Goal: Transaction & Acquisition: Purchase product/service

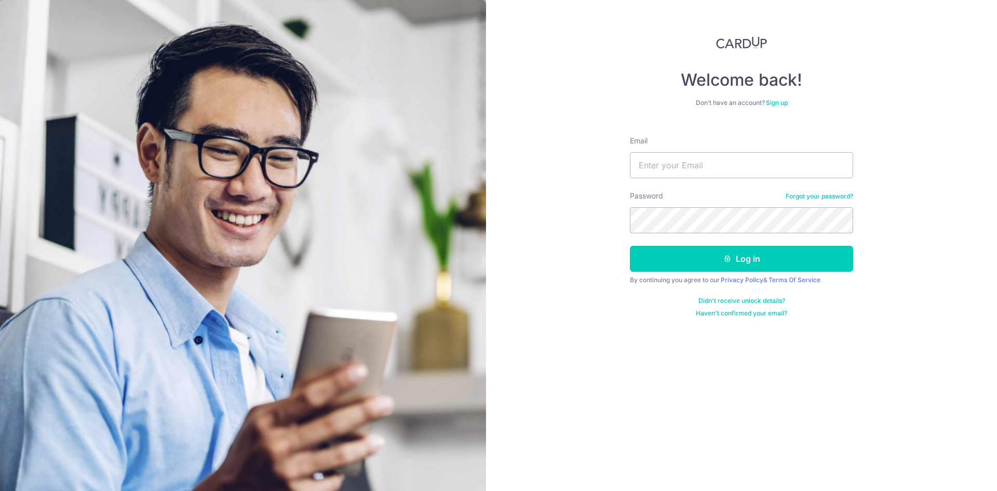
click at [944, 202] on div "Welcome back! Don’t have an account? Sign up Email Password Forgot your passwor…" at bounding box center [741, 245] width 511 height 491
click at [721, 165] on input "Email" at bounding box center [741, 165] width 223 height 26
type input "hamizahonn@gmail.com"
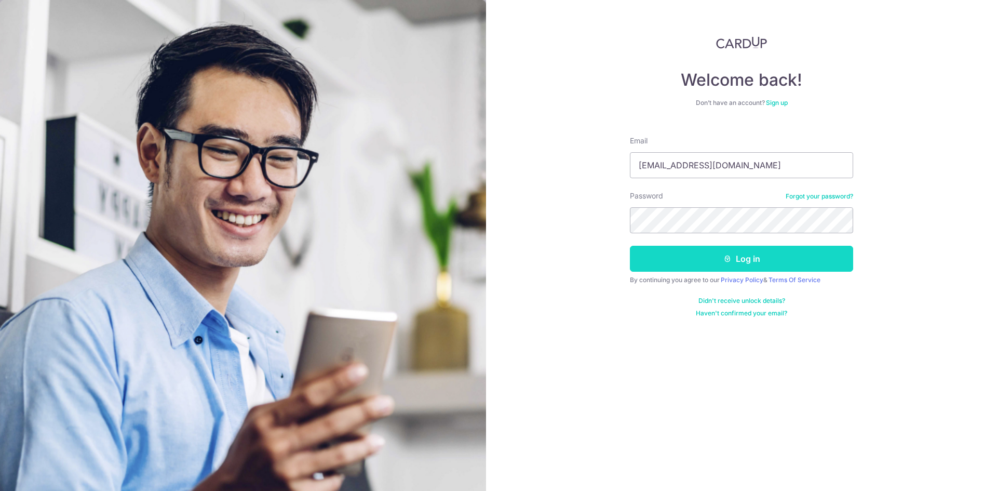
click at [698, 256] on button "Log in" at bounding box center [741, 259] width 223 height 26
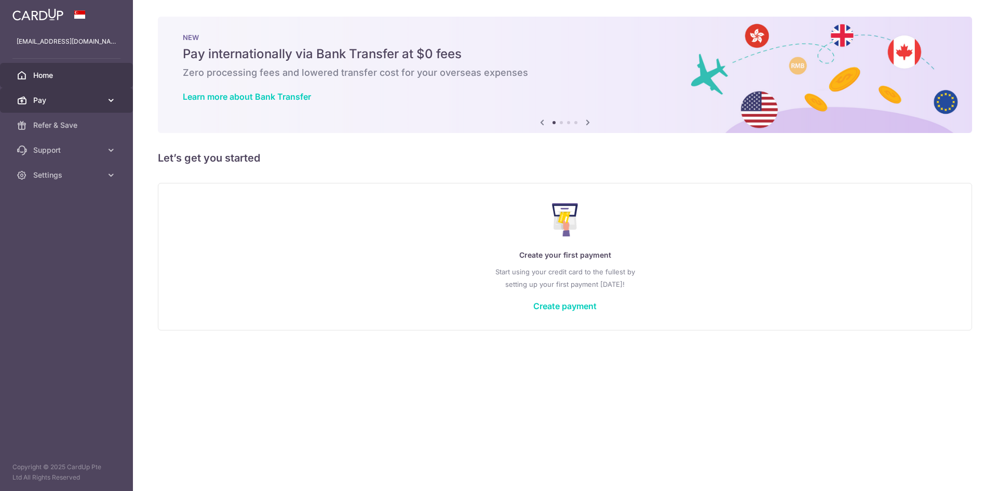
click at [84, 99] on span "Pay" at bounding box center [67, 100] width 69 height 10
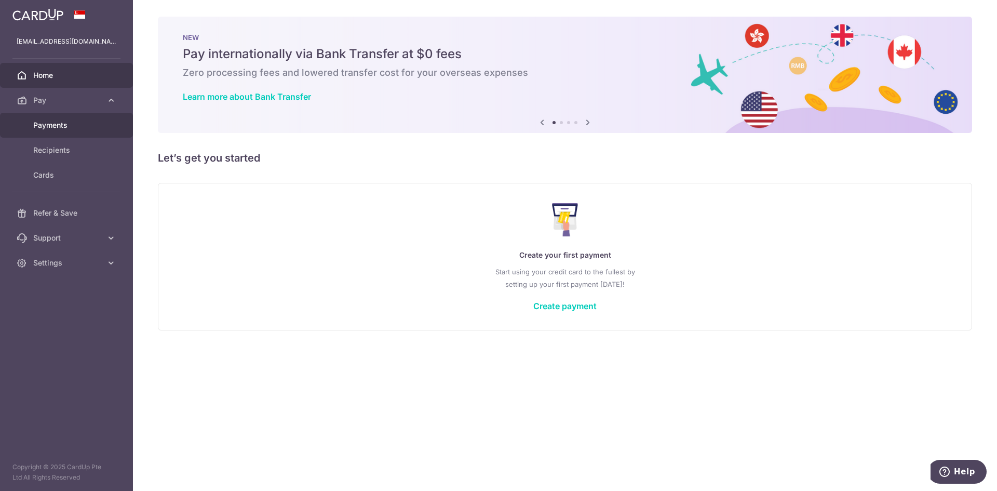
click at [82, 126] on span "Payments" at bounding box center [67, 125] width 69 height 10
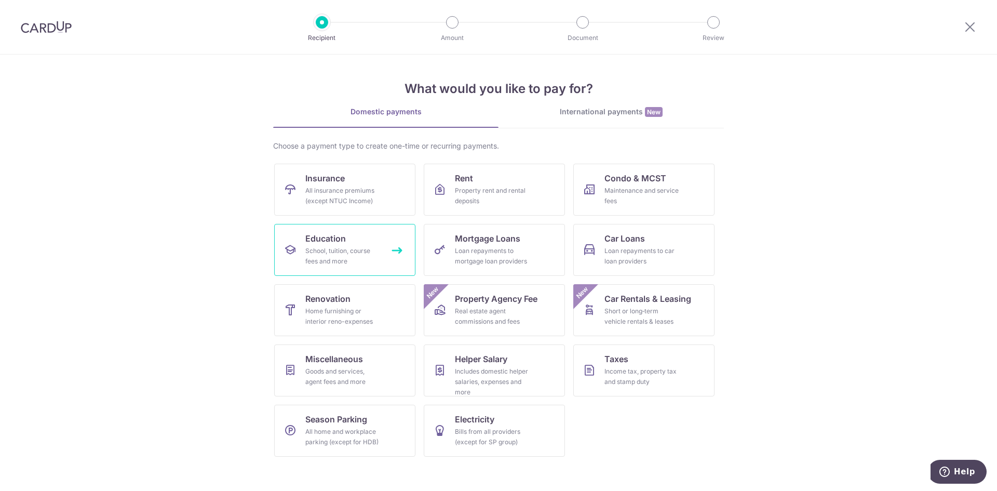
click at [344, 247] on div "School, tuition, course fees and more" at bounding box center [342, 256] width 75 height 21
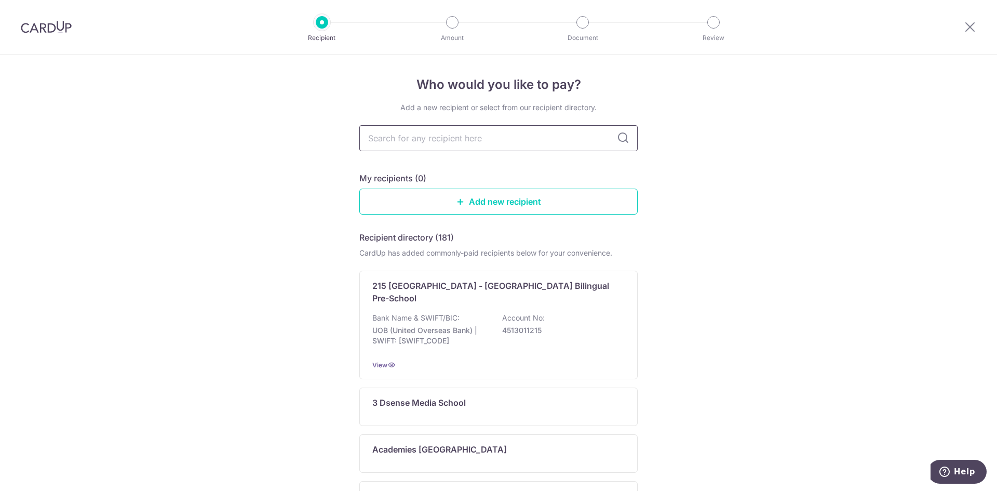
paste input "Edufront Learning Centre Pte Ltd"
type input "Edufront Learning Centre Pte Ltd"
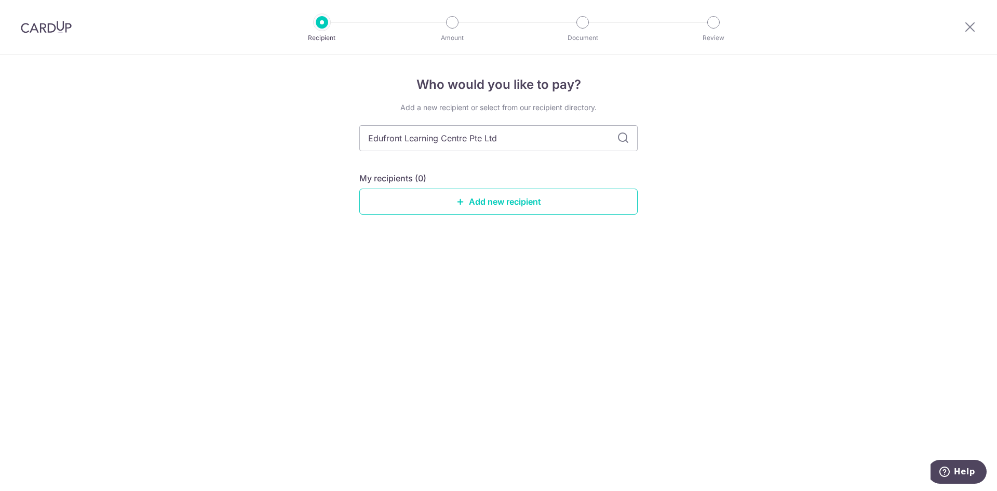
click at [622, 139] on icon at bounding box center [623, 138] width 12 height 12
click at [449, 205] on link "Add new recipient" at bounding box center [498, 202] width 278 height 26
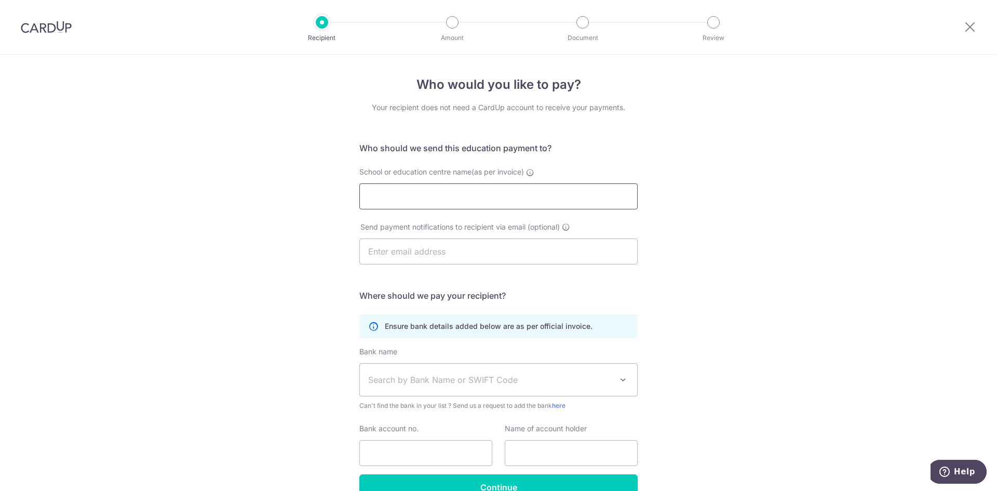
click at [468, 199] on input "School or education centre name(as per invoice)" at bounding box center [498, 196] width 278 height 26
paste input "Edufront Learning Centre Pte Ltd"
type input "Edufront Learning Centre Pte Ltd"
click at [440, 250] on input "text" at bounding box center [498, 251] width 278 height 26
paste input "[EMAIL_ADDRESS][DOMAIN_NAME]"
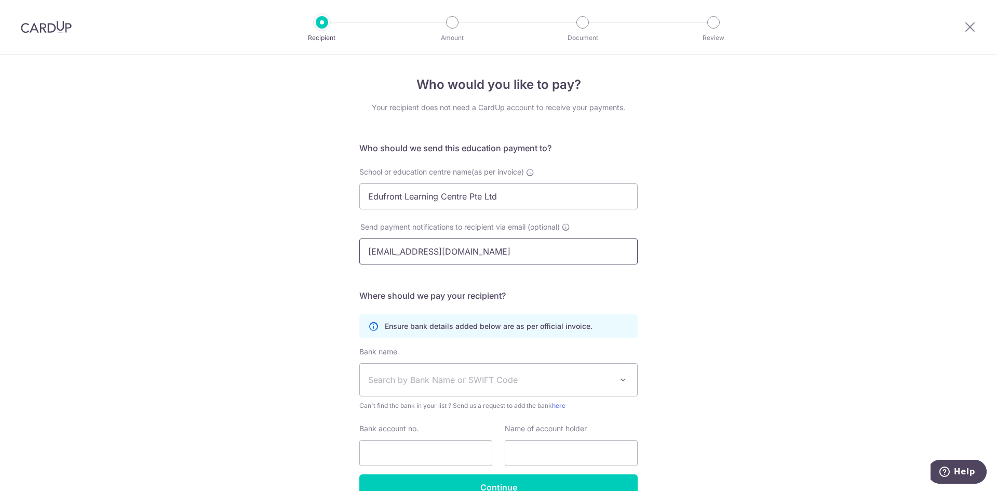
type input "[EMAIL_ADDRESS][DOMAIN_NAME]"
click at [709, 266] on div "Who would you like to pay? Your recipient does not need a CardUp account to rec…" at bounding box center [498, 302] width 997 height 494
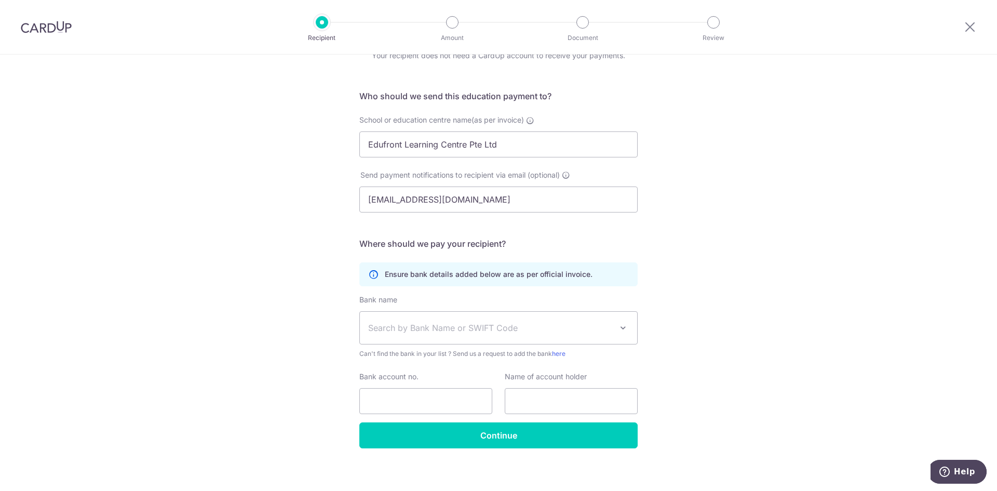
click at [472, 328] on span "Search by Bank Name or SWIFT Code" at bounding box center [490, 327] width 244 height 12
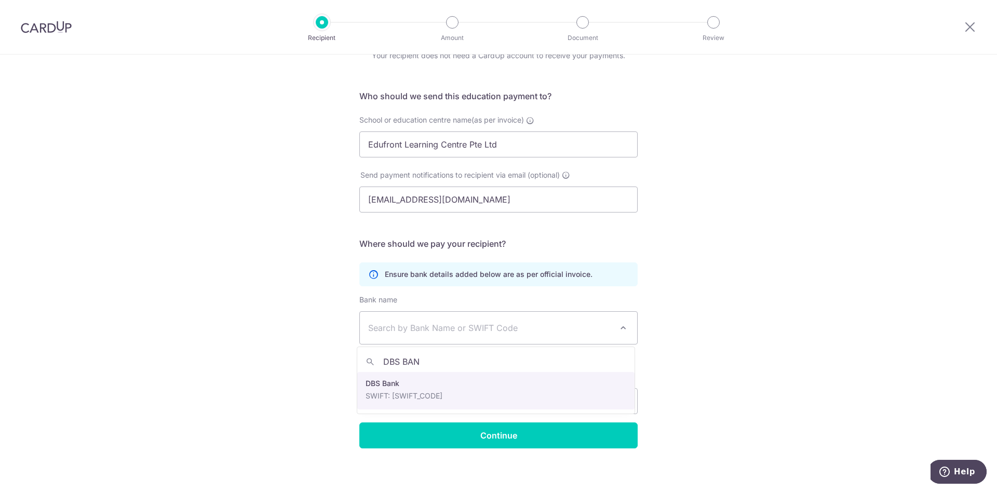
type input "DBS BAN"
select select "6"
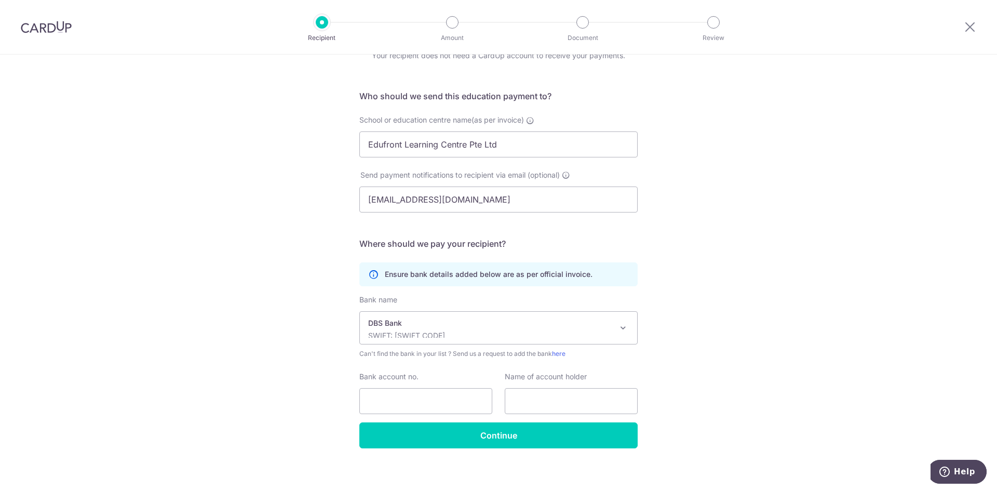
scroll to position [58, 0]
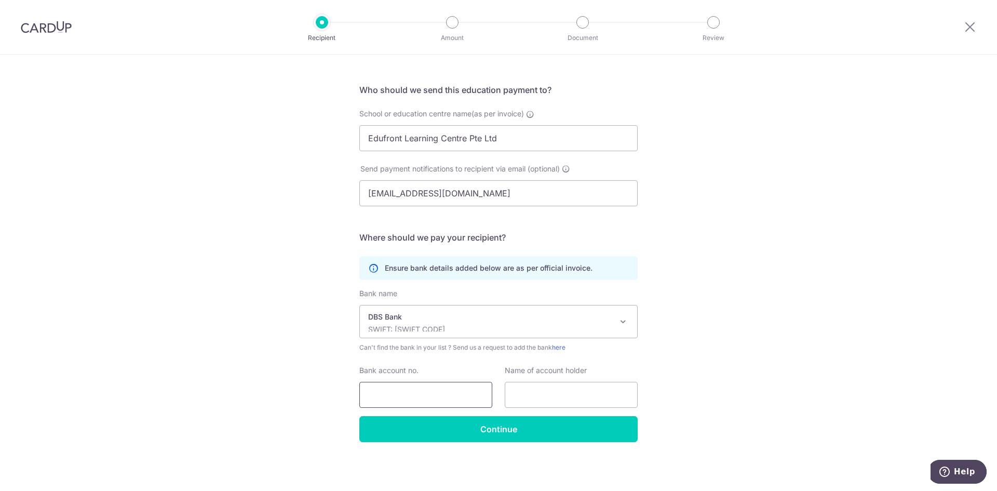
click at [427, 393] on input "Bank account no." at bounding box center [425, 395] width 133 height 26
paste input "0720018729"
type input "0720018729"
drag, startPoint x: 539, startPoint y: 401, endPoint x: 539, endPoint y: 385, distance: 15.6
click at [539, 401] on input "text" at bounding box center [571, 395] width 133 height 26
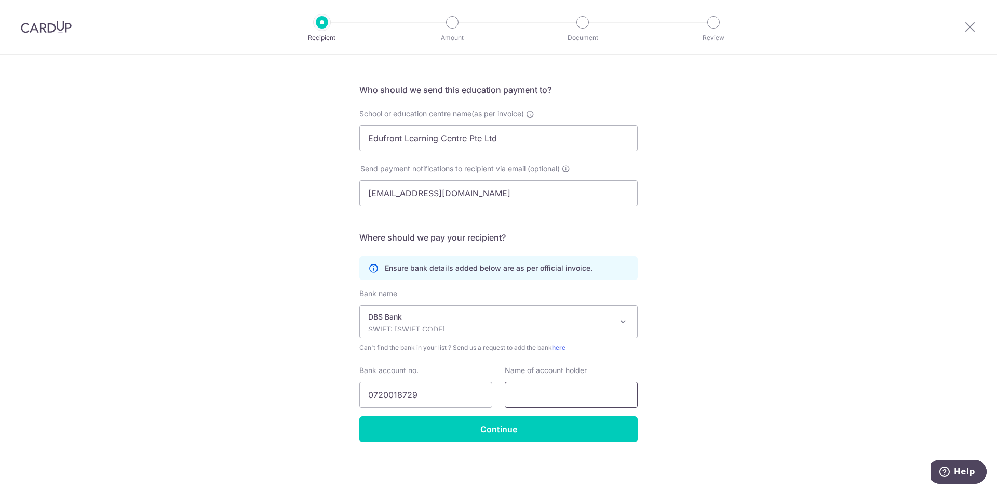
paste input "Edufront Learning Centre Pte Ltd"
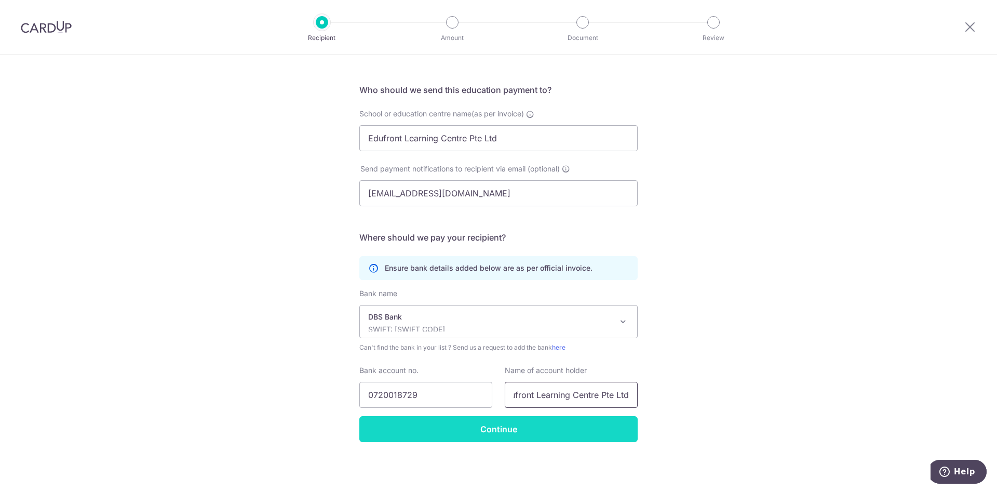
type input "Edufront Learning Centre Pte Ltd"
click at [549, 424] on input "Continue" at bounding box center [498, 429] width 278 height 26
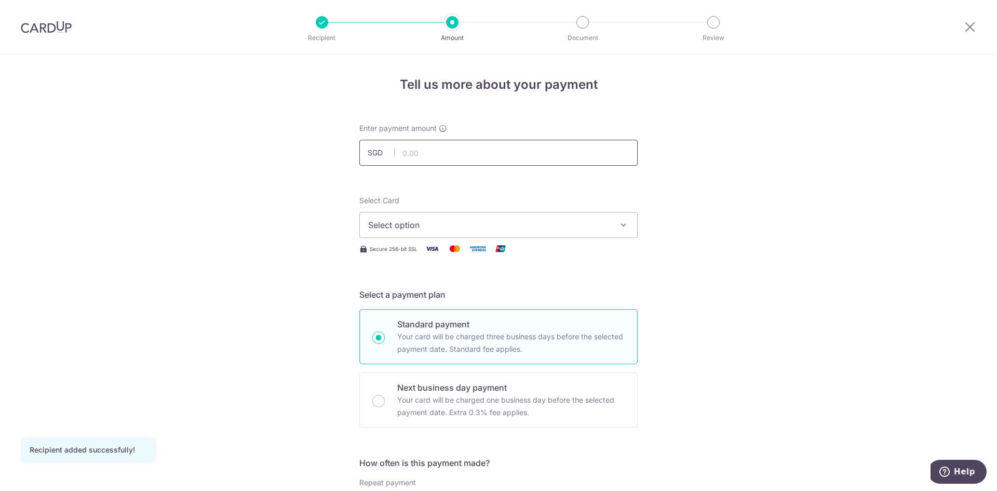
click at [441, 152] on input "text" at bounding box center [498, 153] width 278 height 26
paste input "157.10"
type input "157.10"
click at [615, 227] on button "Select option" at bounding box center [498, 225] width 278 height 26
drag, startPoint x: 598, startPoint y: 256, endPoint x: 614, endPoint y: 252, distance: 17.0
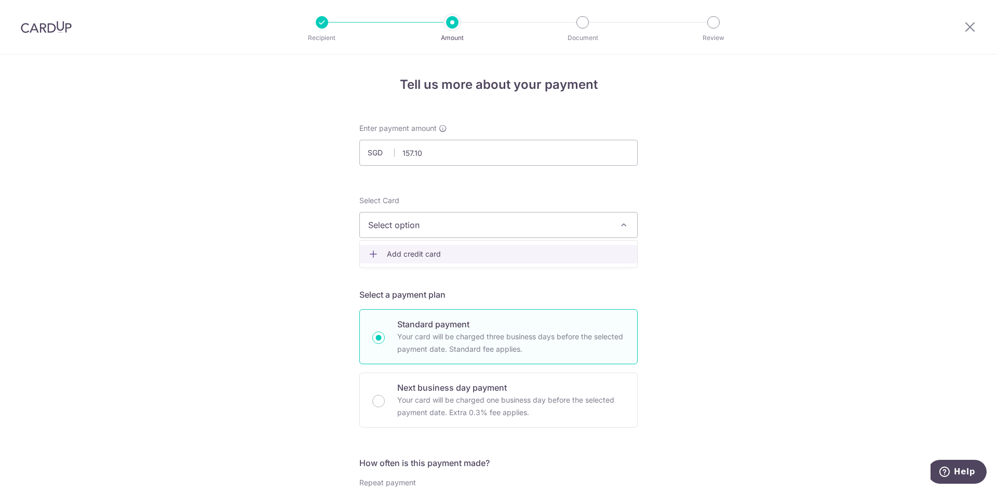
click at [598, 256] on span "Add credit card" at bounding box center [508, 254] width 242 height 10
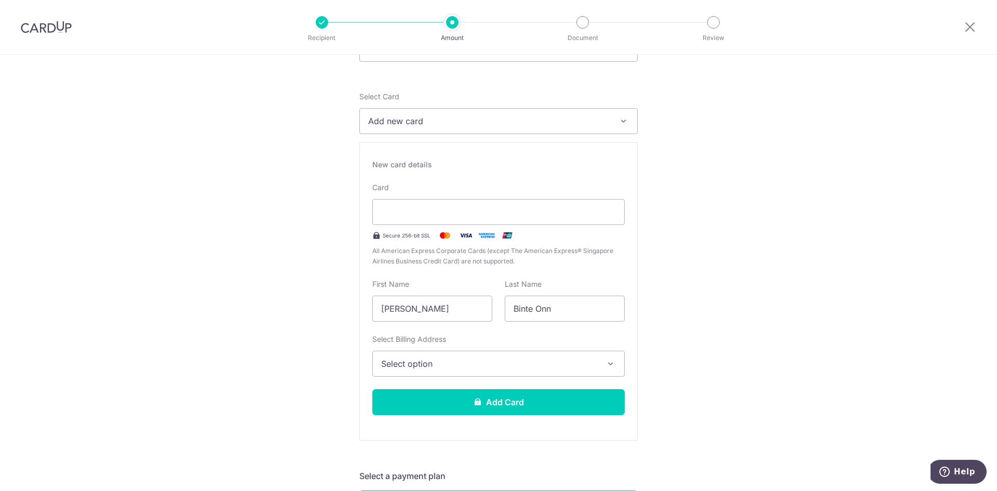
click at [538, 366] on span "Select option" at bounding box center [489, 363] width 216 height 12
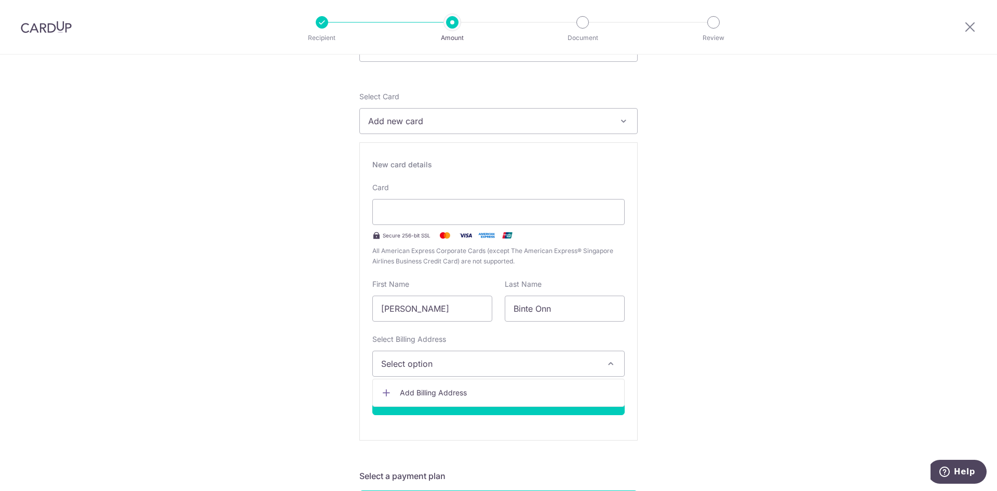
click at [512, 389] on span "Add Billing Address" at bounding box center [508, 392] width 216 height 10
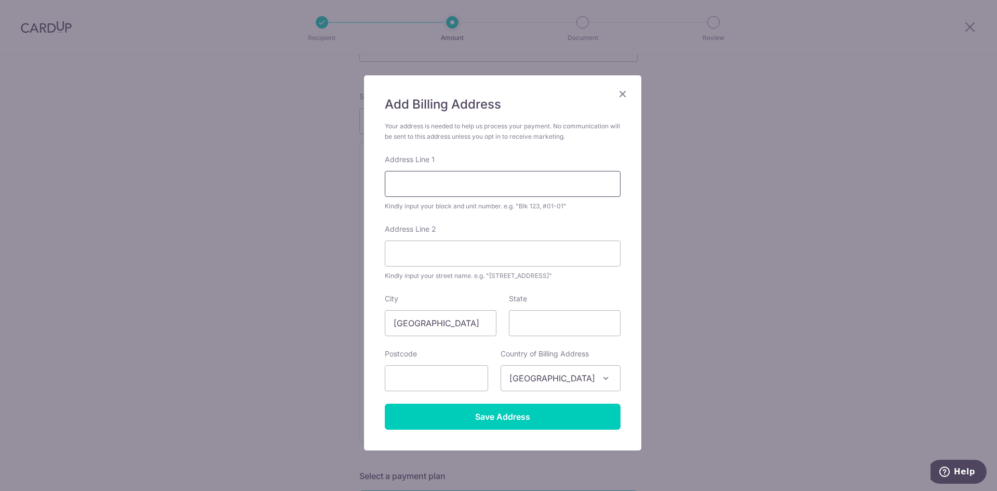
click at [461, 177] on input "Address Line 1" at bounding box center [503, 184] width 236 height 26
type input "21 YISHUN STREET 51 SIGNATURE AT YISHUN"
type input "#12-03"
type input "768085"
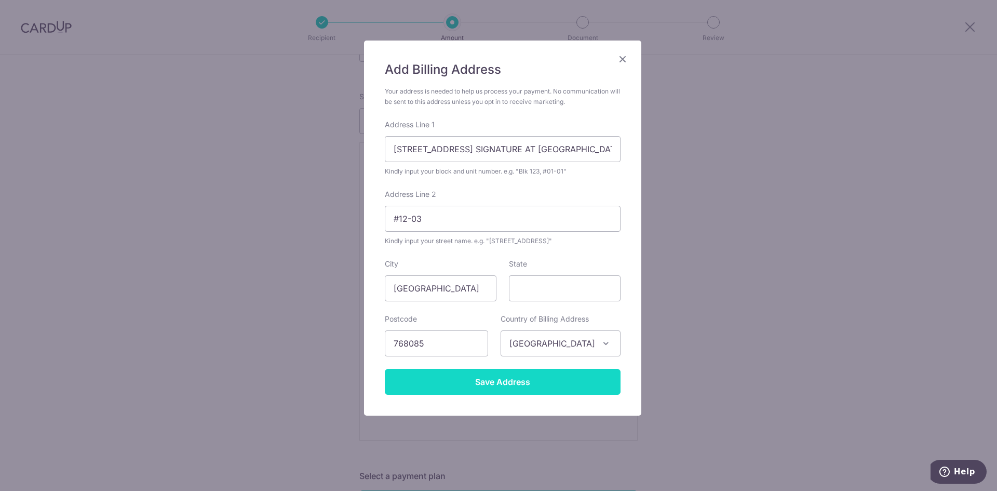
click at [510, 382] on input "Save Address" at bounding box center [503, 382] width 236 height 26
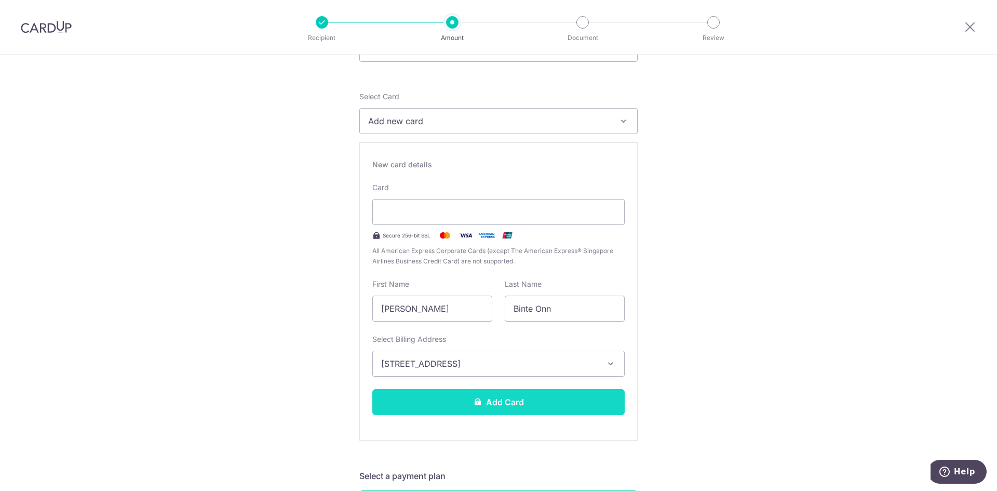
click at [532, 402] on button "Add Card" at bounding box center [498, 402] width 252 height 26
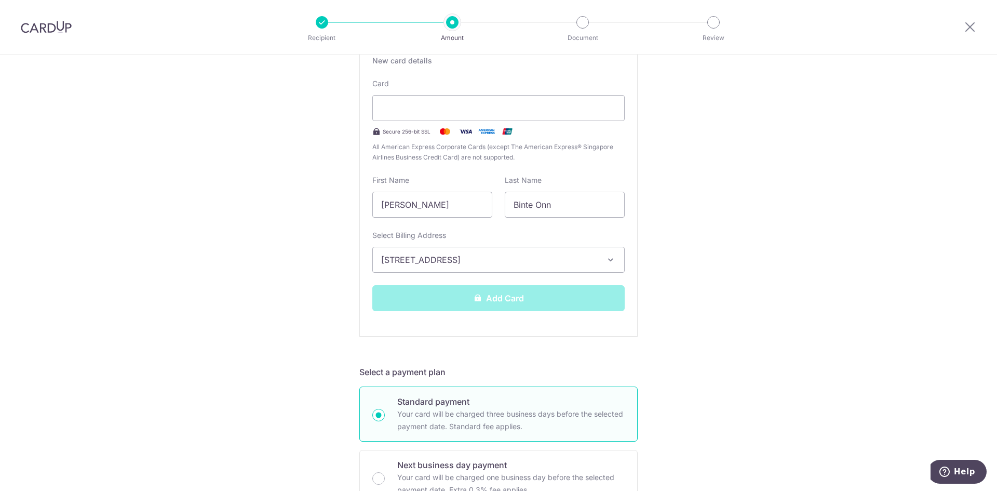
scroll to position [260, 0]
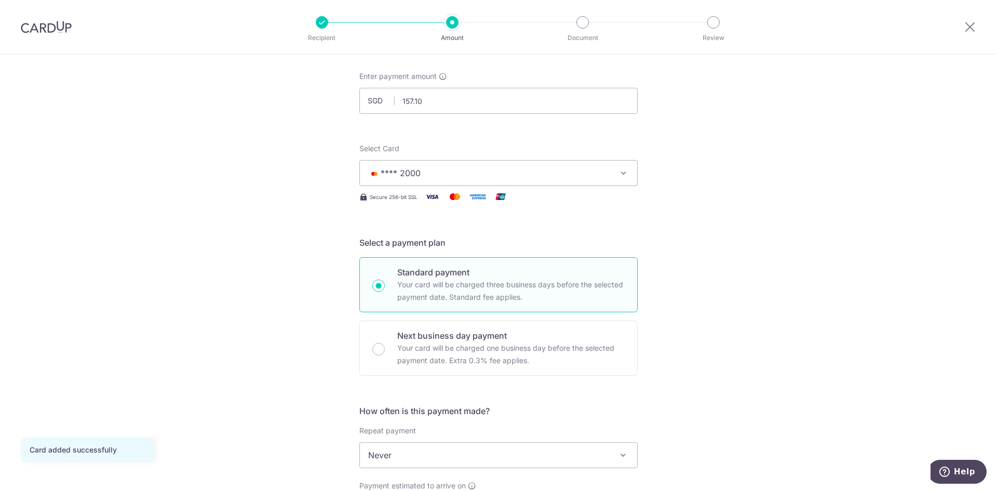
scroll to position [156, 0]
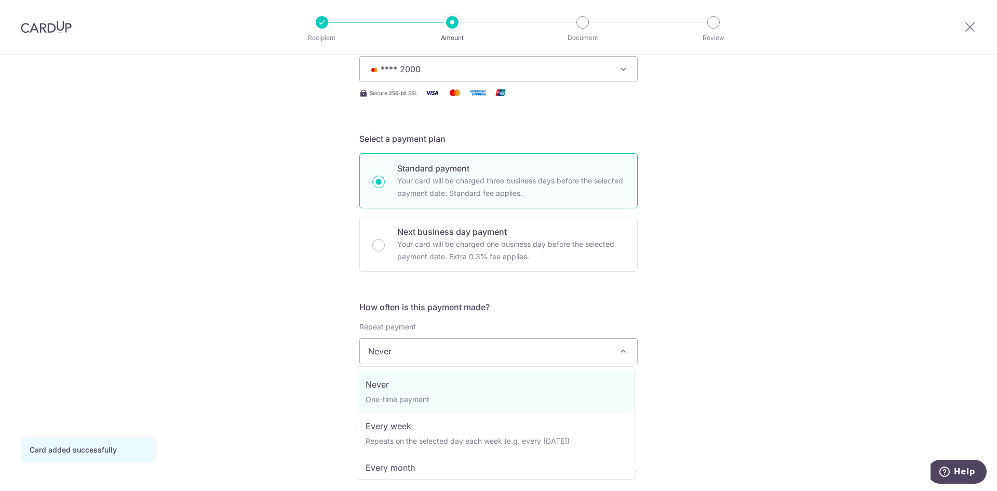
click at [622, 351] on span at bounding box center [623, 351] width 12 height 12
click at [706, 345] on div "Tell us more about your payment Enter payment amount SGD 157.10 157.10 Card add…" at bounding box center [498, 368] width 997 height 939
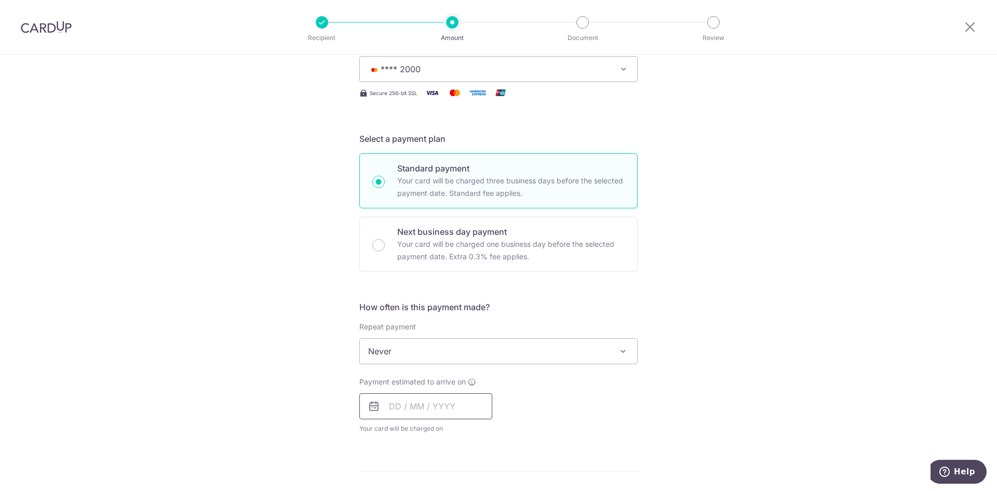
click at [396, 408] on input "text" at bounding box center [425, 406] width 133 height 26
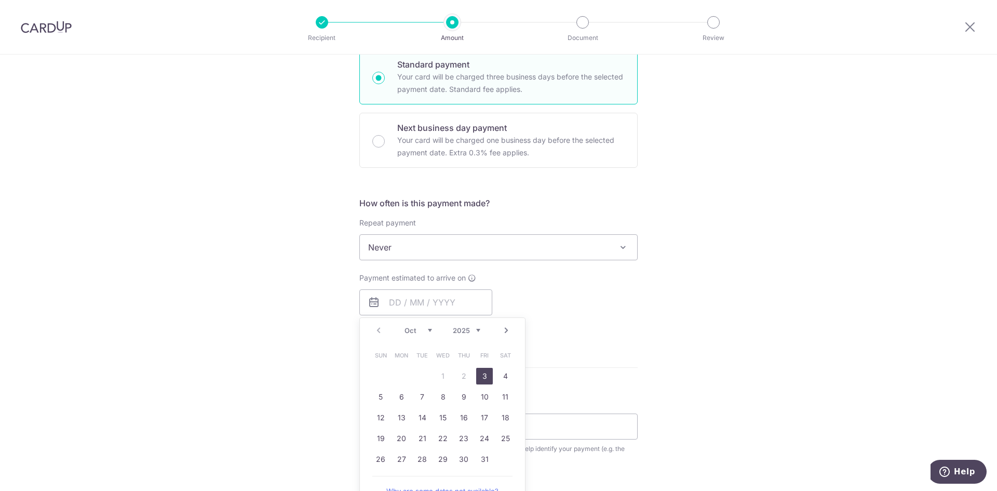
drag, startPoint x: 479, startPoint y: 372, endPoint x: 71, endPoint y: 375, distance: 407.7
click at [479, 372] on link "3" at bounding box center [484, 376] width 17 height 17
type input "[DATE]"
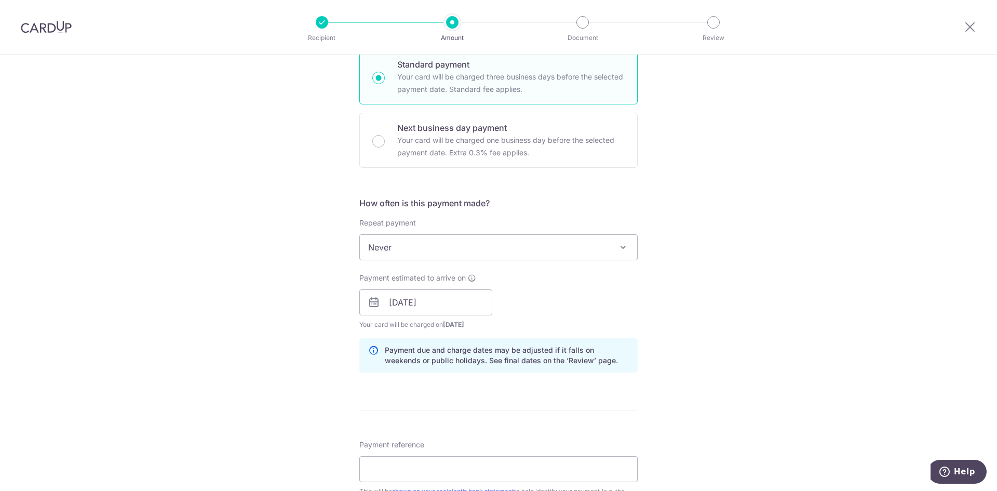
click at [133, 320] on div "Tell us more about your payment Enter payment amount SGD 157.10 157.10 Card add…" at bounding box center [498, 286] width 997 height 982
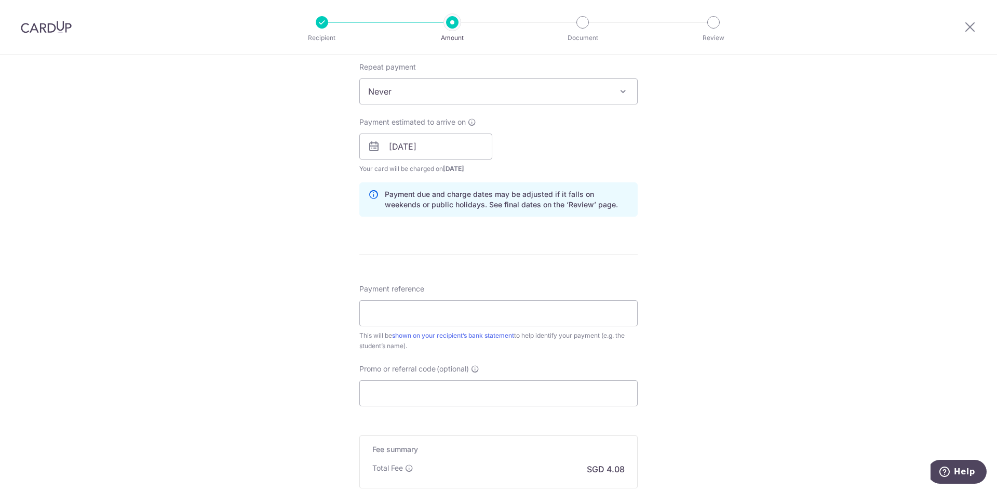
scroll to position [467, 0]
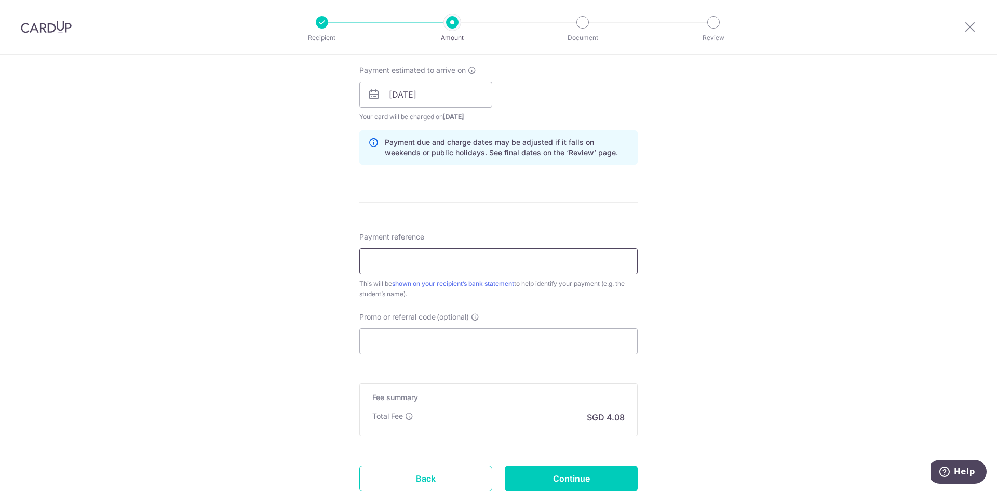
click at [412, 264] on input "Payment reference" at bounding box center [498, 261] width 278 height 26
paste input "#OL2025-16525"
type input "#OL2025-16525"
click at [488, 332] on input "Promo or referral code (optional)" at bounding box center [498, 341] width 278 height 26
paste input "OFF225"
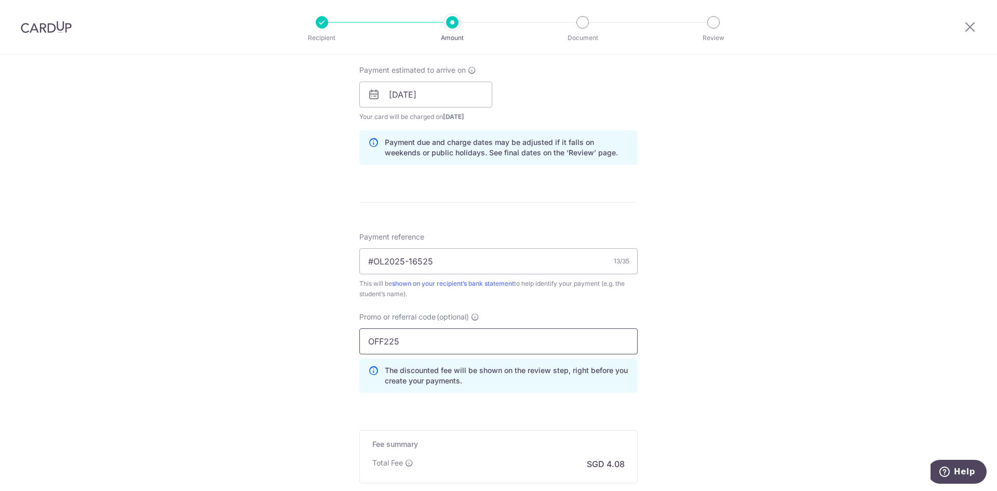
type input "OFF225"
click at [686, 369] on div "Tell us more about your payment Enter payment amount SGD 157.10 157.10 Card add…" at bounding box center [498, 101] width 997 height 1029
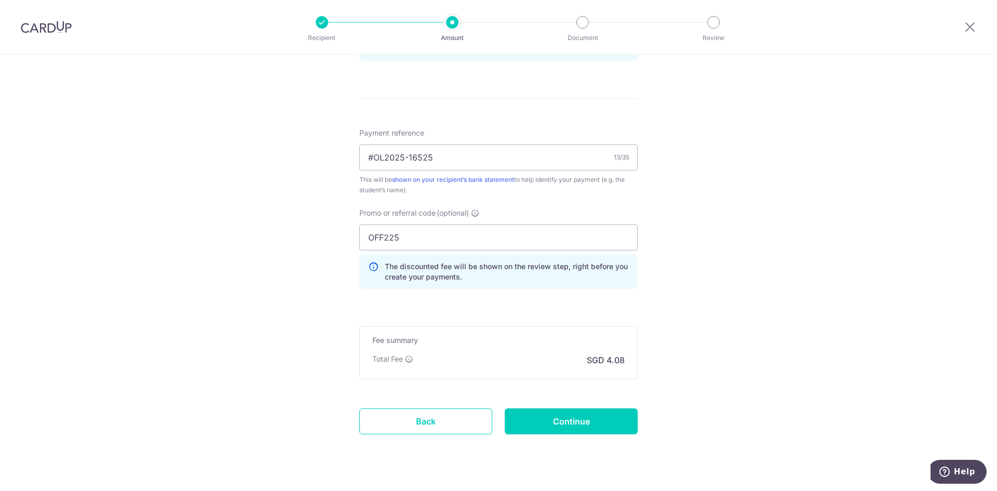
click at [554, 422] on input "Continue" at bounding box center [571, 421] width 133 height 26
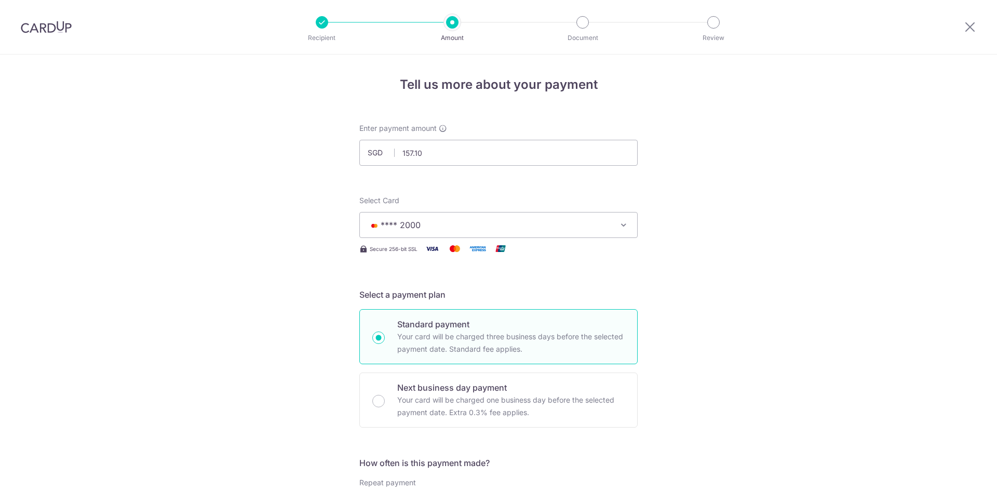
scroll to position [607, 0]
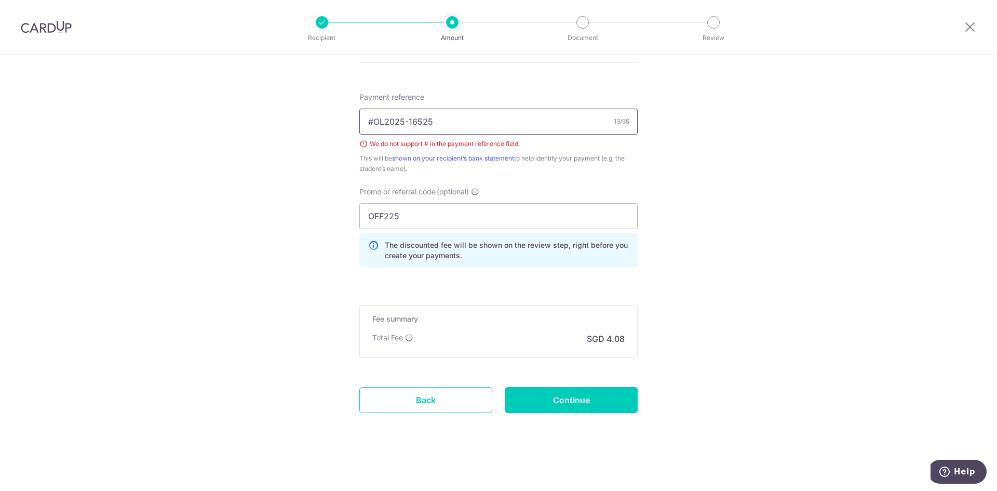
click at [371, 121] on input "#OL2025-16525" at bounding box center [498, 122] width 278 height 26
type input "OL2025-16525"
click at [586, 407] on input "Continue" at bounding box center [571, 400] width 133 height 26
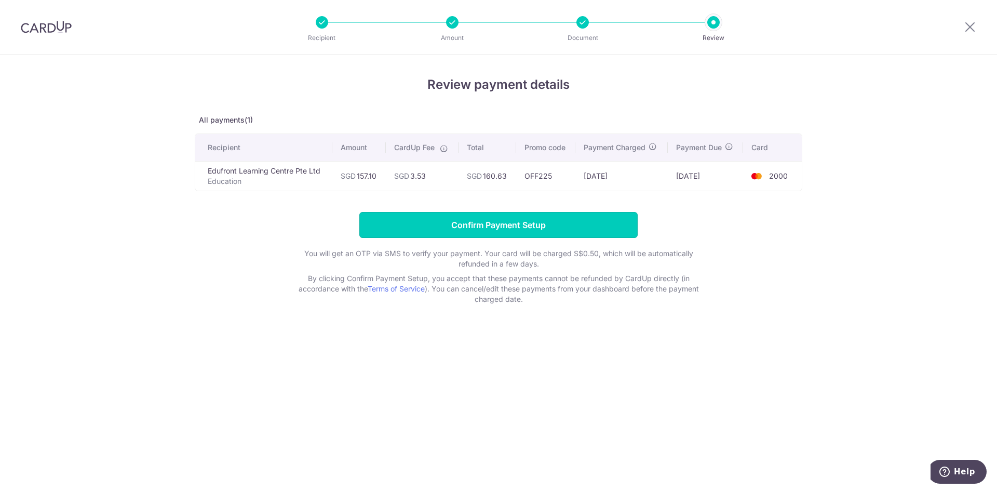
click at [531, 229] on input "Confirm Payment Setup" at bounding box center [498, 225] width 278 height 26
